Goal: Communication & Community: Share content

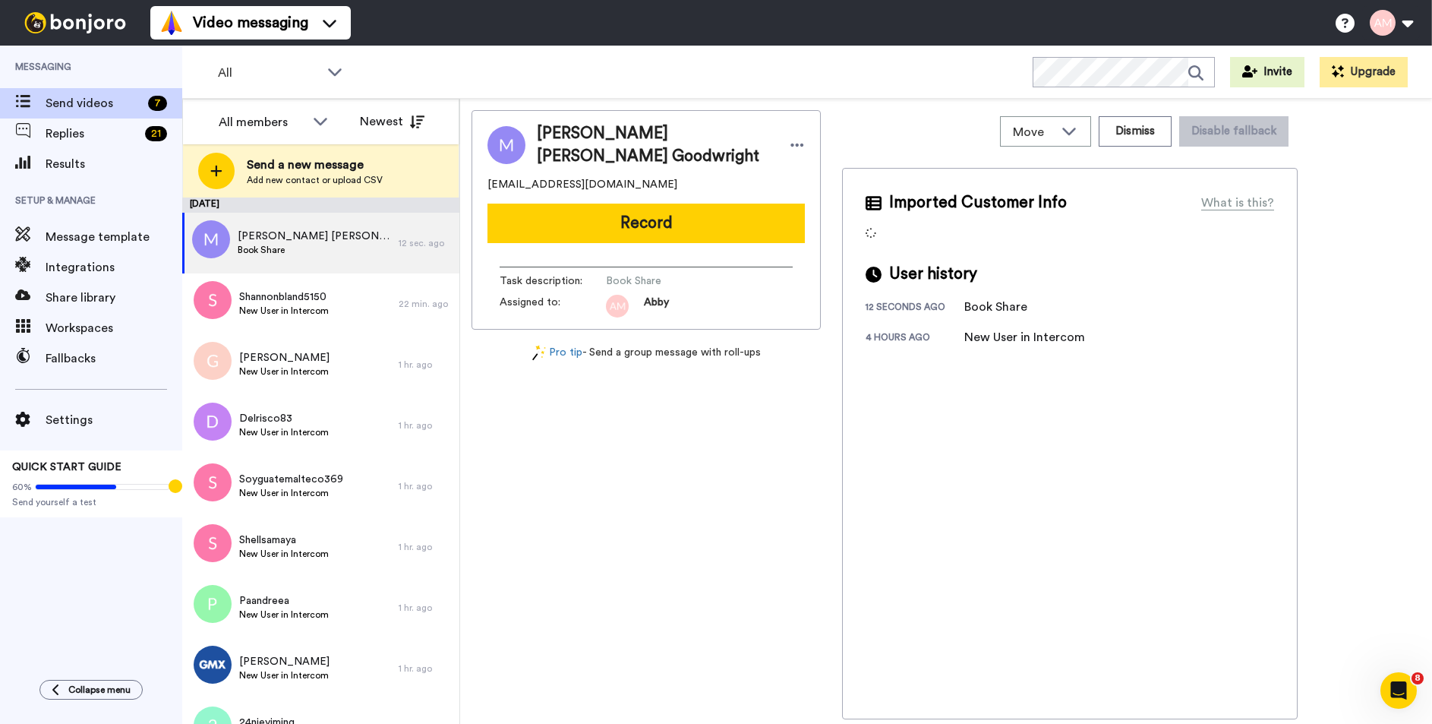
click at [638, 230] on button "Record" at bounding box center [645, 222] width 317 height 39
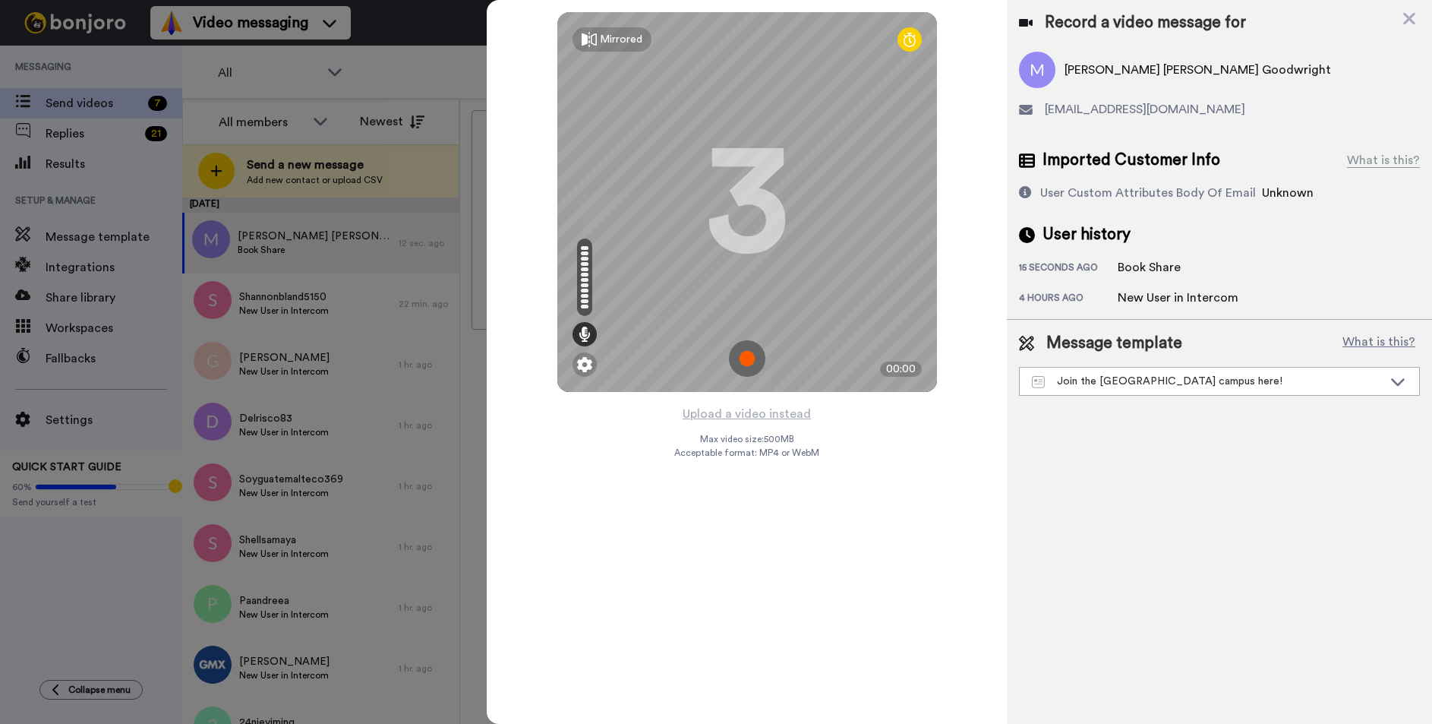
click at [745, 355] on img at bounding box center [747, 358] width 36 height 36
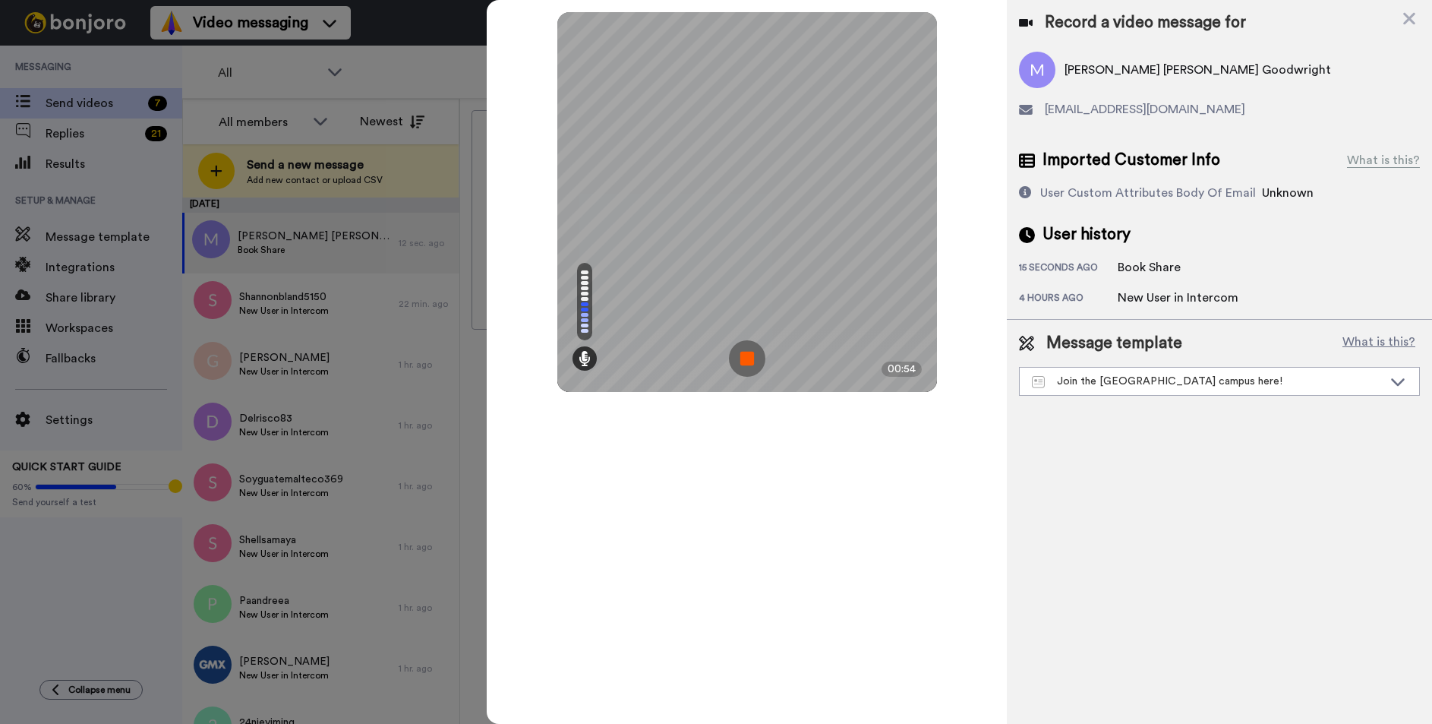
click at [749, 360] on img at bounding box center [747, 358] width 36 height 36
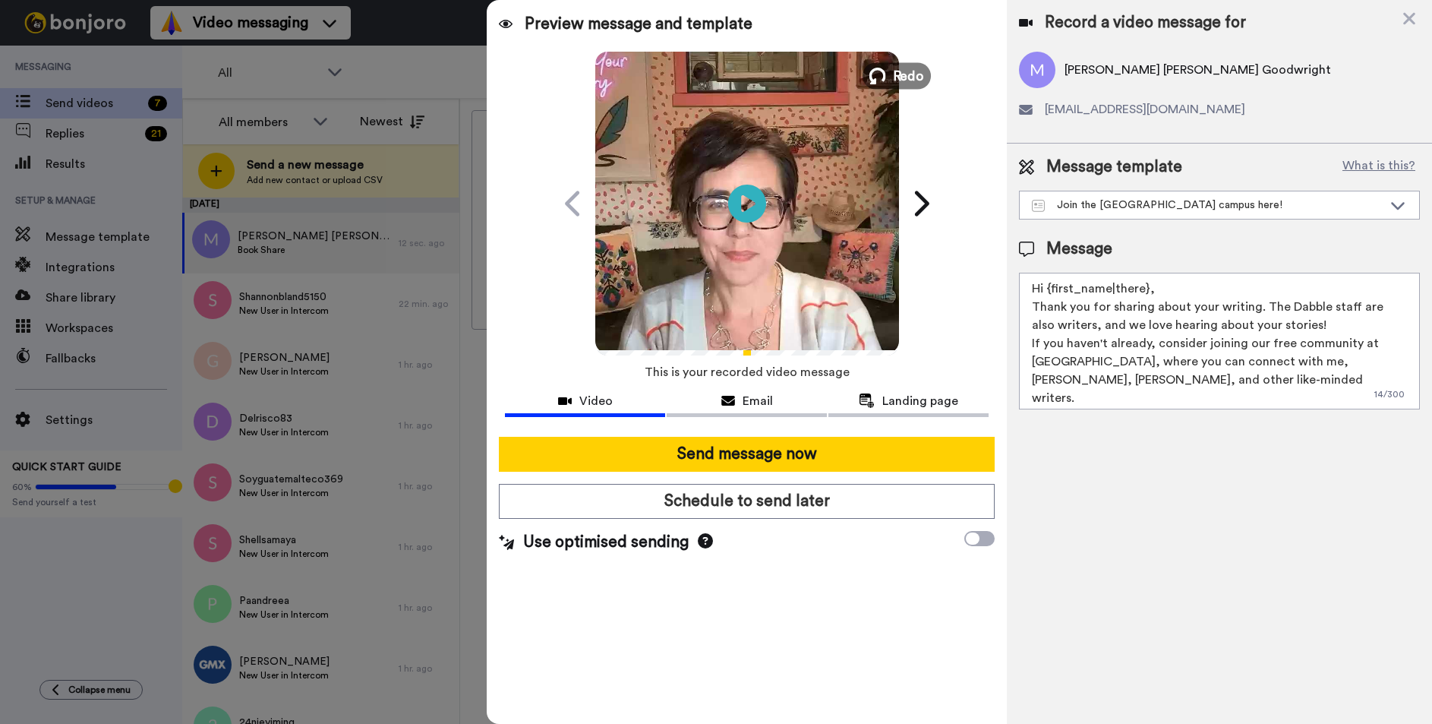
click at [876, 76] on icon at bounding box center [877, 76] width 17 height 17
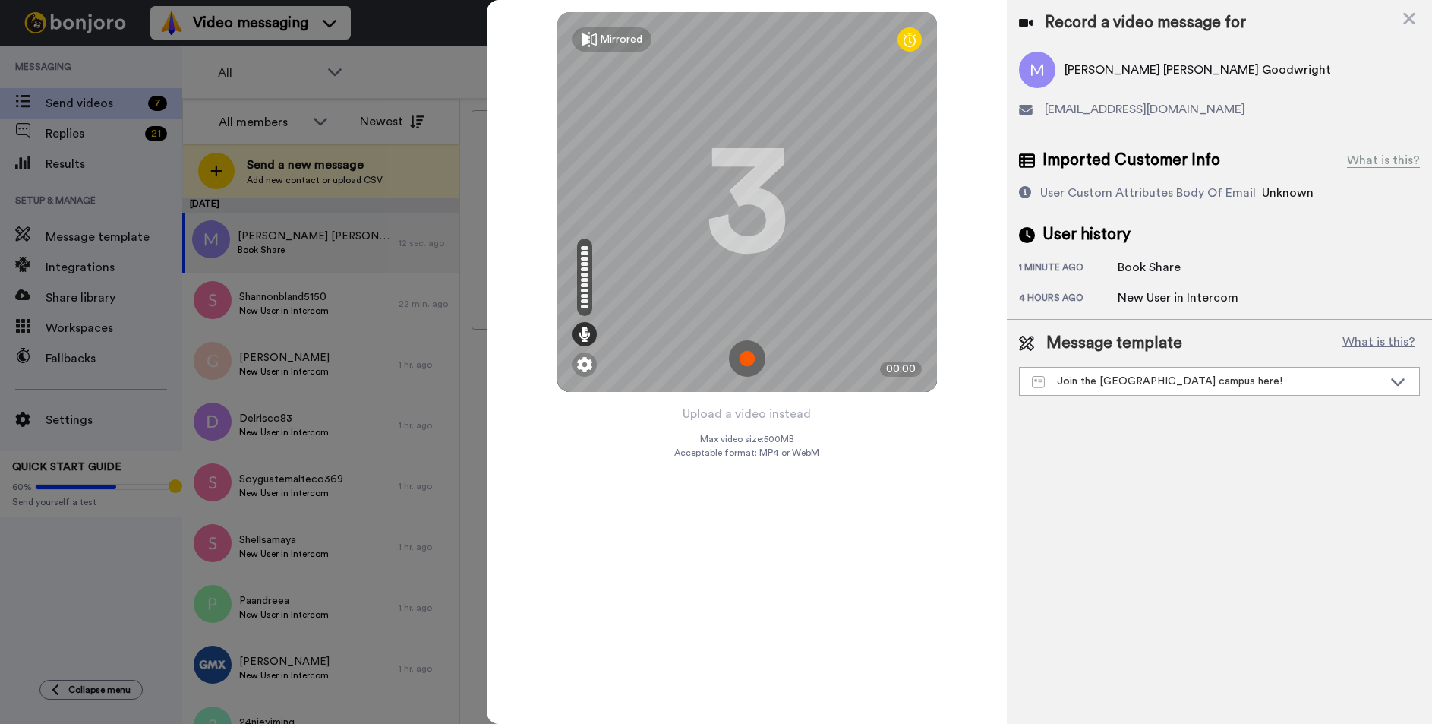
click at [748, 352] on img at bounding box center [747, 358] width 36 height 36
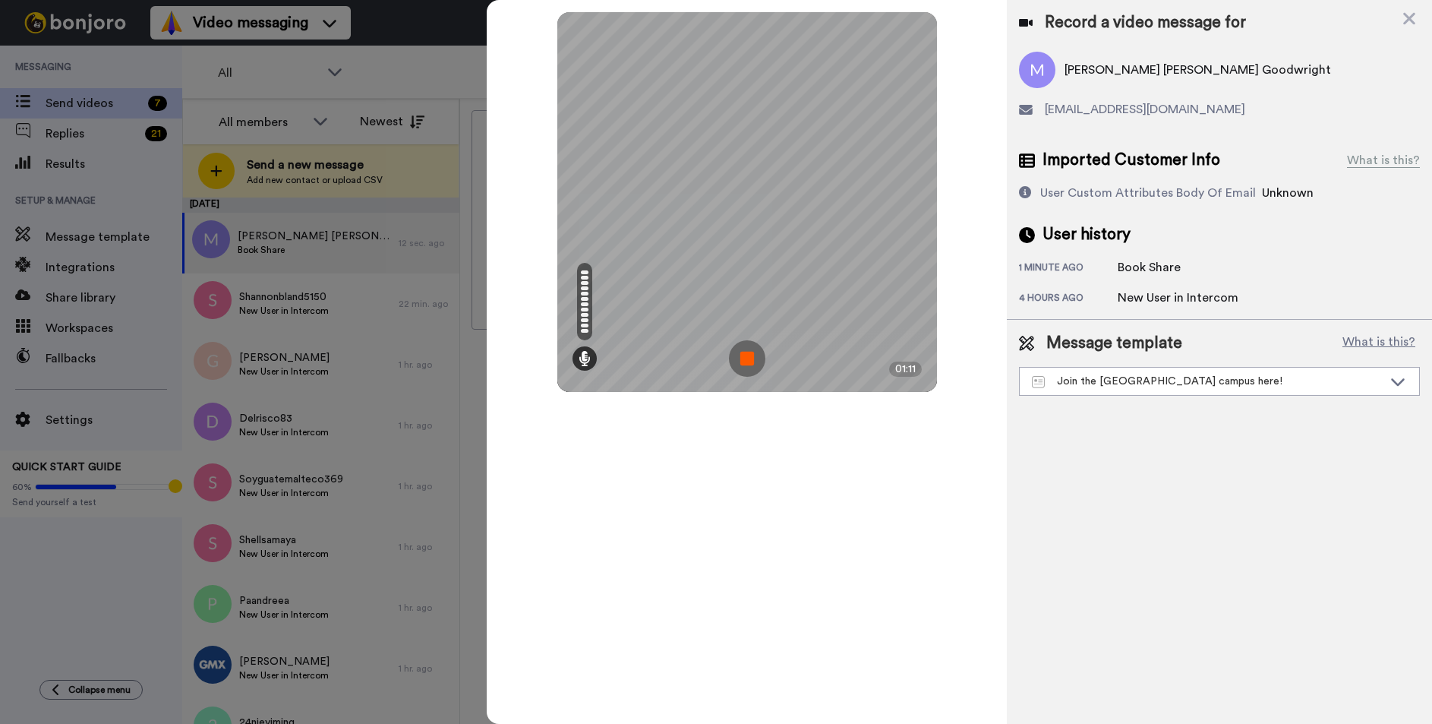
click at [747, 361] on img at bounding box center [747, 358] width 36 height 36
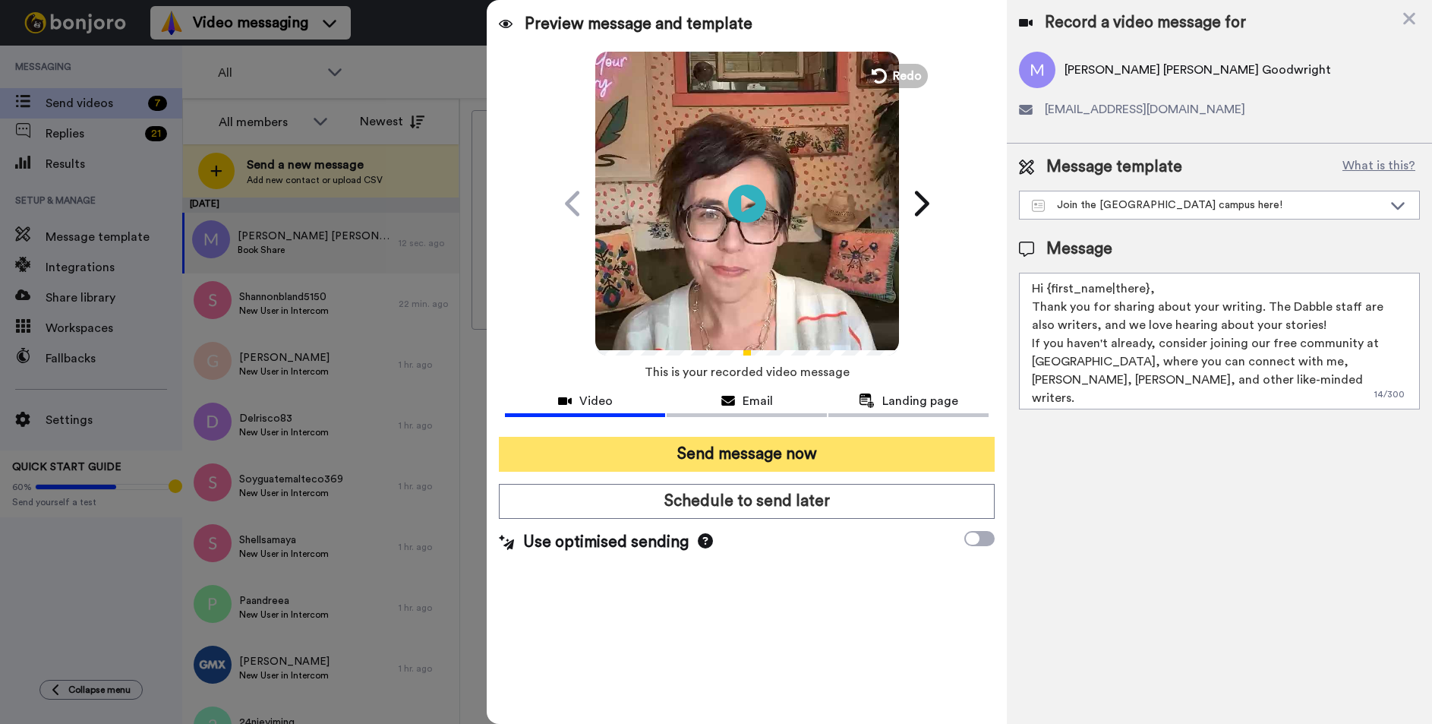
click at [711, 459] on button "Send message now" at bounding box center [747, 454] width 496 height 35
